Goal: Information Seeking & Learning: Understand process/instructions

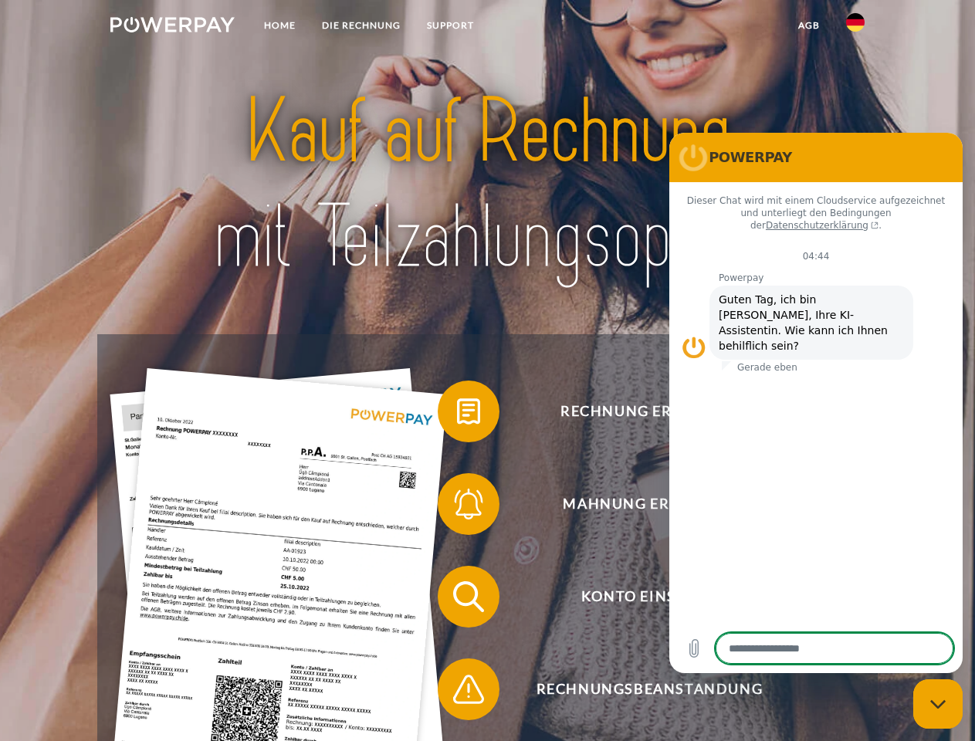
click at [172, 27] on img at bounding box center [172, 24] width 124 height 15
click at [856, 27] on img at bounding box center [855, 22] width 19 height 19
click at [808, 25] on link "agb" at bounding box center [809, 26] width 48 height 28
click at [457, 415] on span at bounding box center [445, 411] width 77 height 77
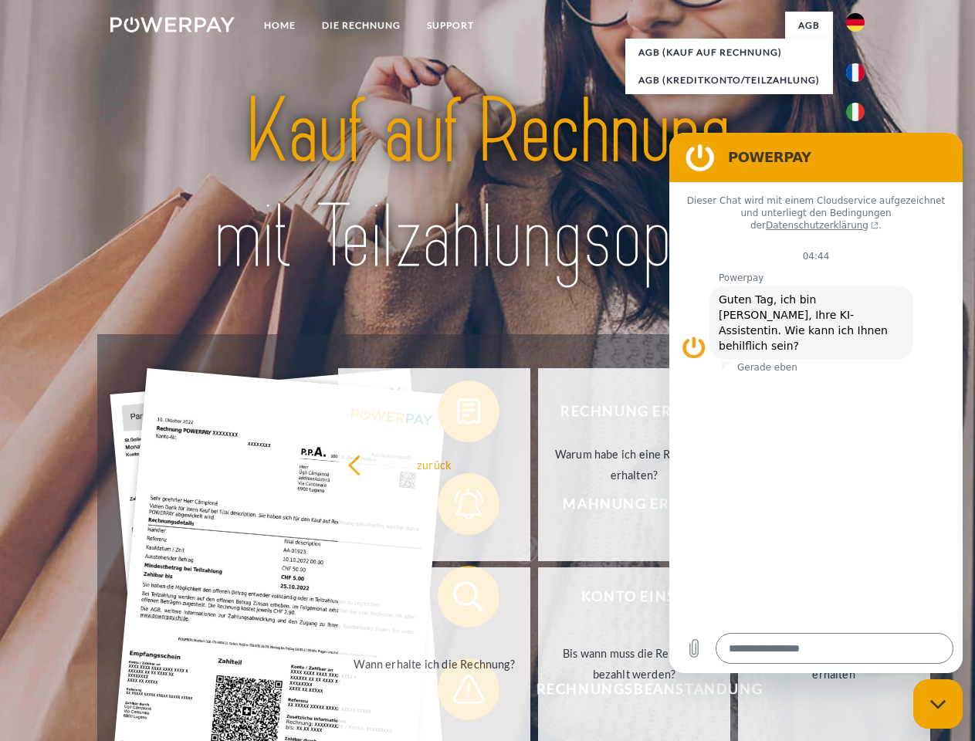
click at [457, 507] on div "Rechnung erhalten? Mahnung erhalten? Konto einsehen" at bounding box center [487, 643] width 780 height 618
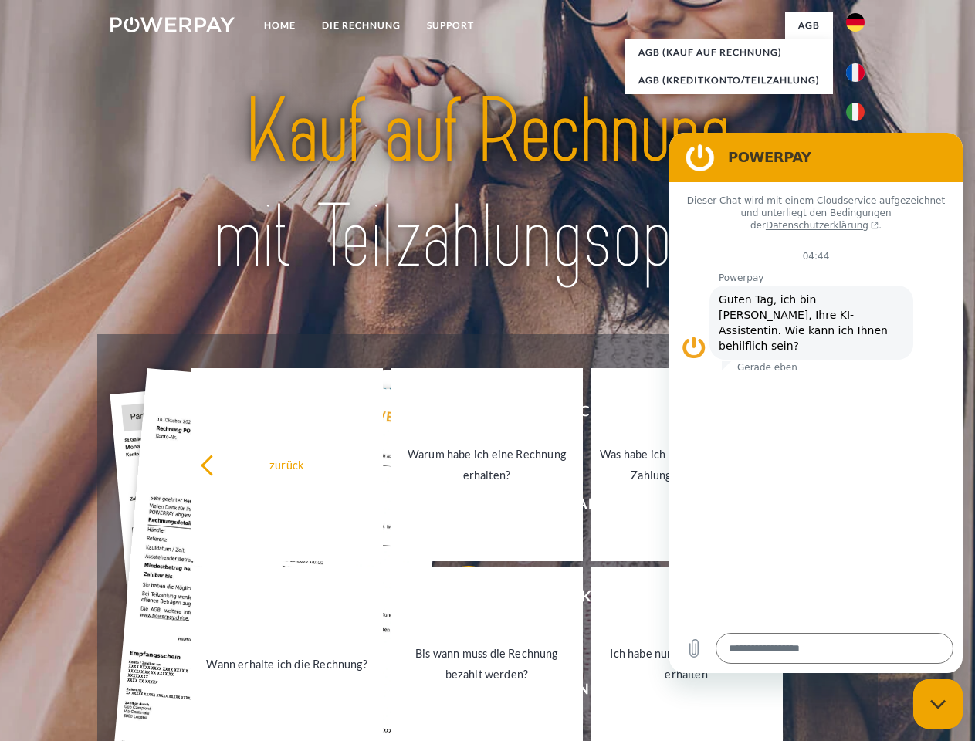
click at [457, 600] on link "Bis wann muss die Rechnung bezahlt werden?" at bounding box center [487, 664] width 192 height 193
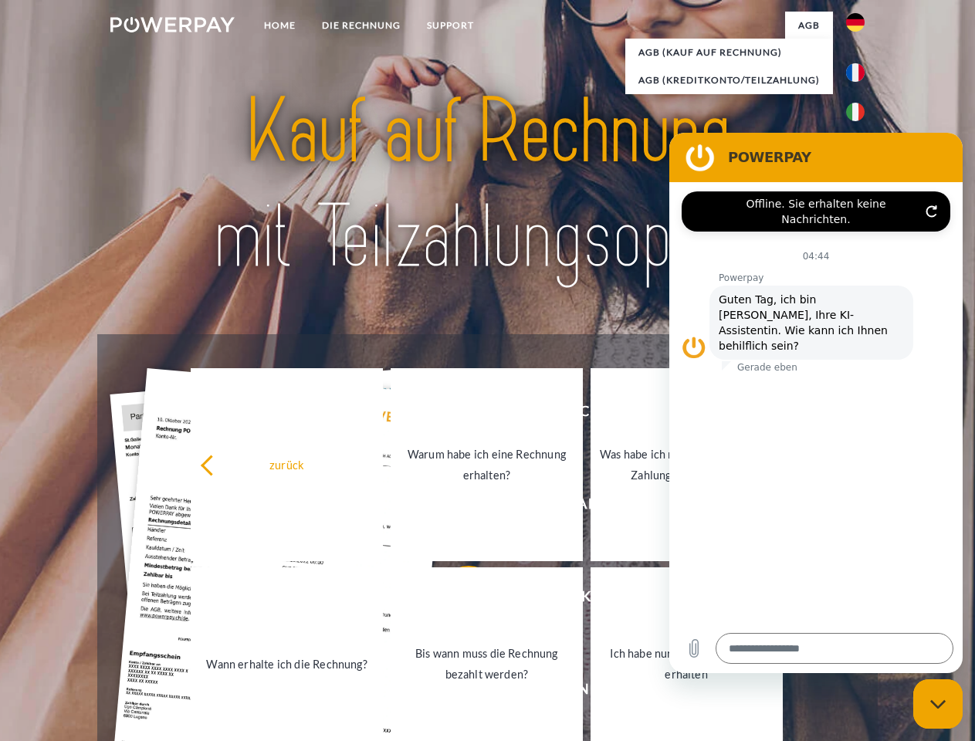
click at [457, 693] on span at bounding box center [445, 689] width 77 height 77
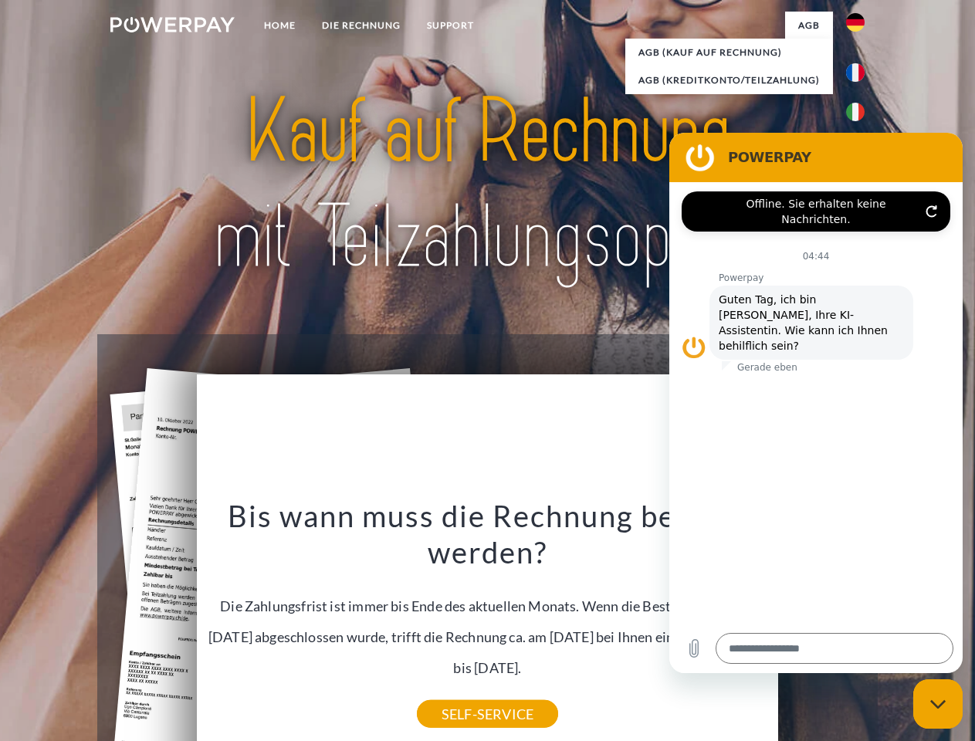
click at [938, 704] on icon "Messaging-Fenster schließen" at bounding box center [938, 705] width 16 height 10
type textarea "*"
